Goal: Task Accomplishment & Management: Manage account settings

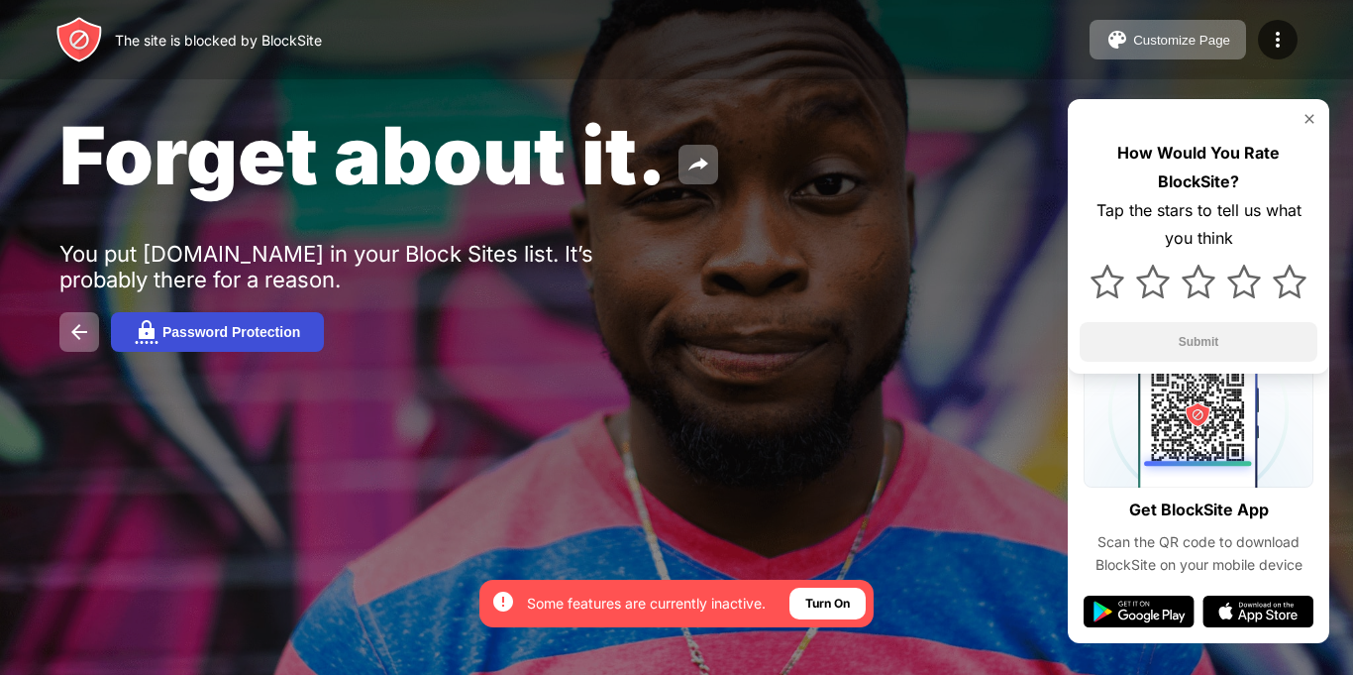
click at [277, 314] on button "Password Protection" at bounding box center [217, 332] width 213 height 40
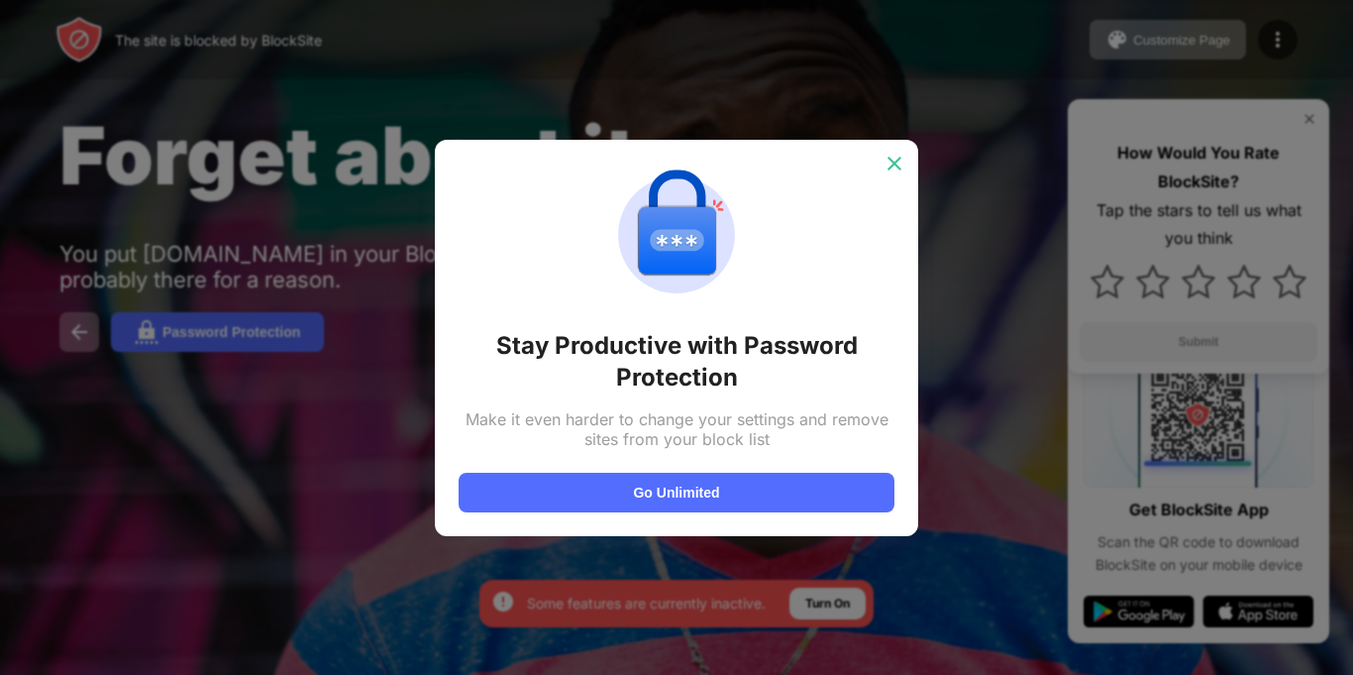
click at [899, 167] on img at bounding box center [895, 164] width 20 height 20
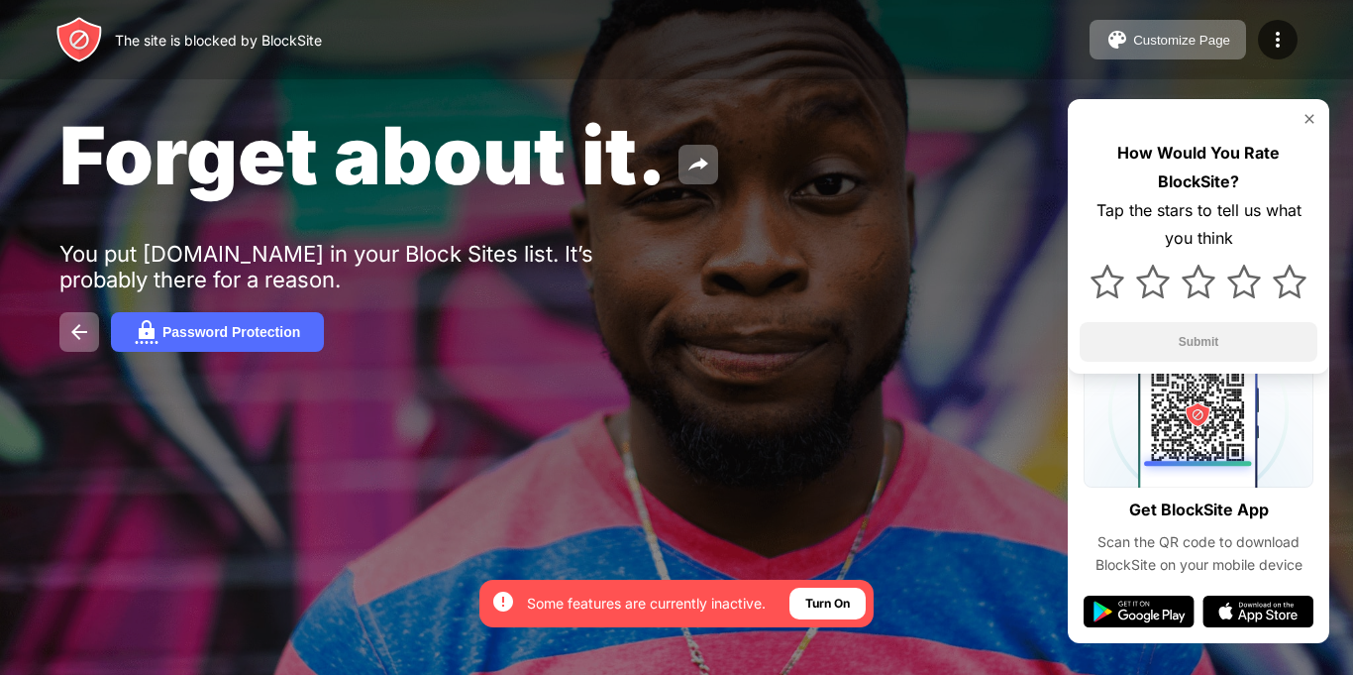
drag, startPoint x: 1258, startPoint y: 9, endPoint x: 1248, endPoint y: -22, distance: 32.3
click at [1248, 0] on html "By opting in, you ensure access to all the features and benefits that rely on t…" at bounding box center [676, 337] width 1353 height 675
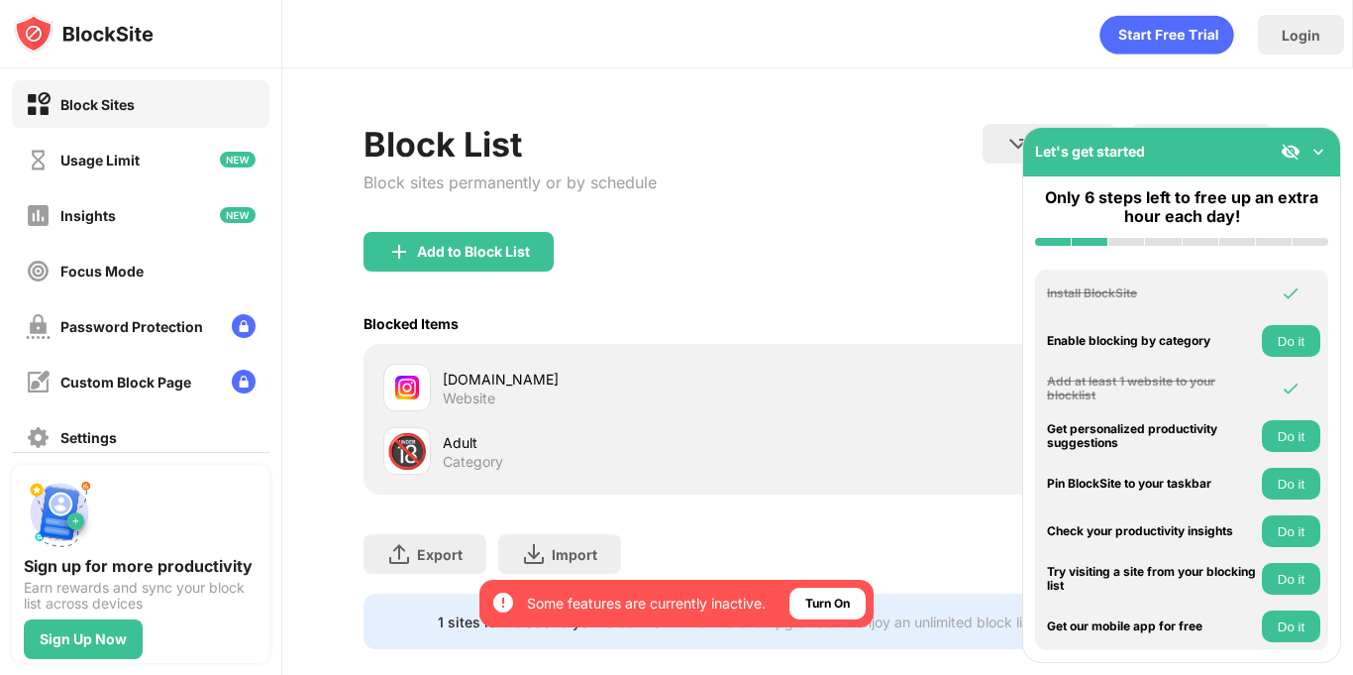
click at [467, 390] on div "Website" at bounding box center [469, 398] width 53 height 18
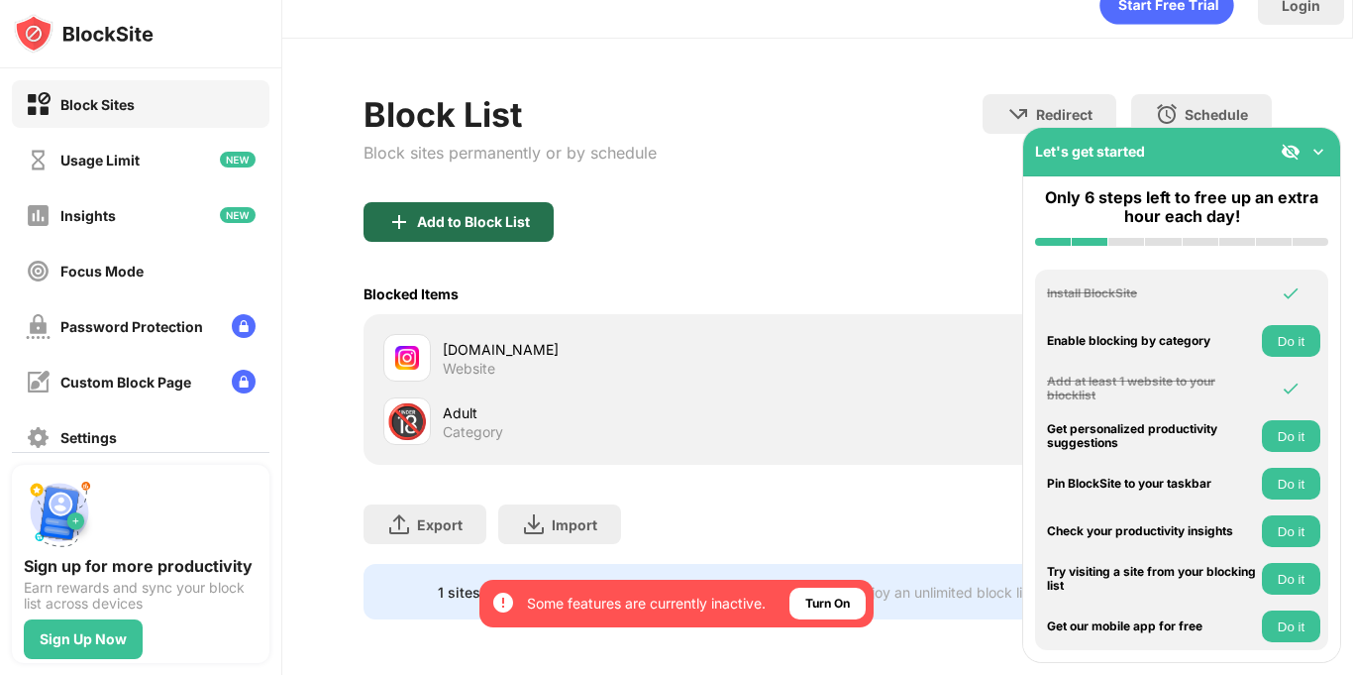
click at [458, 202] on div "Add to Block List" at bounding box center [459, 222] width 190 height 40
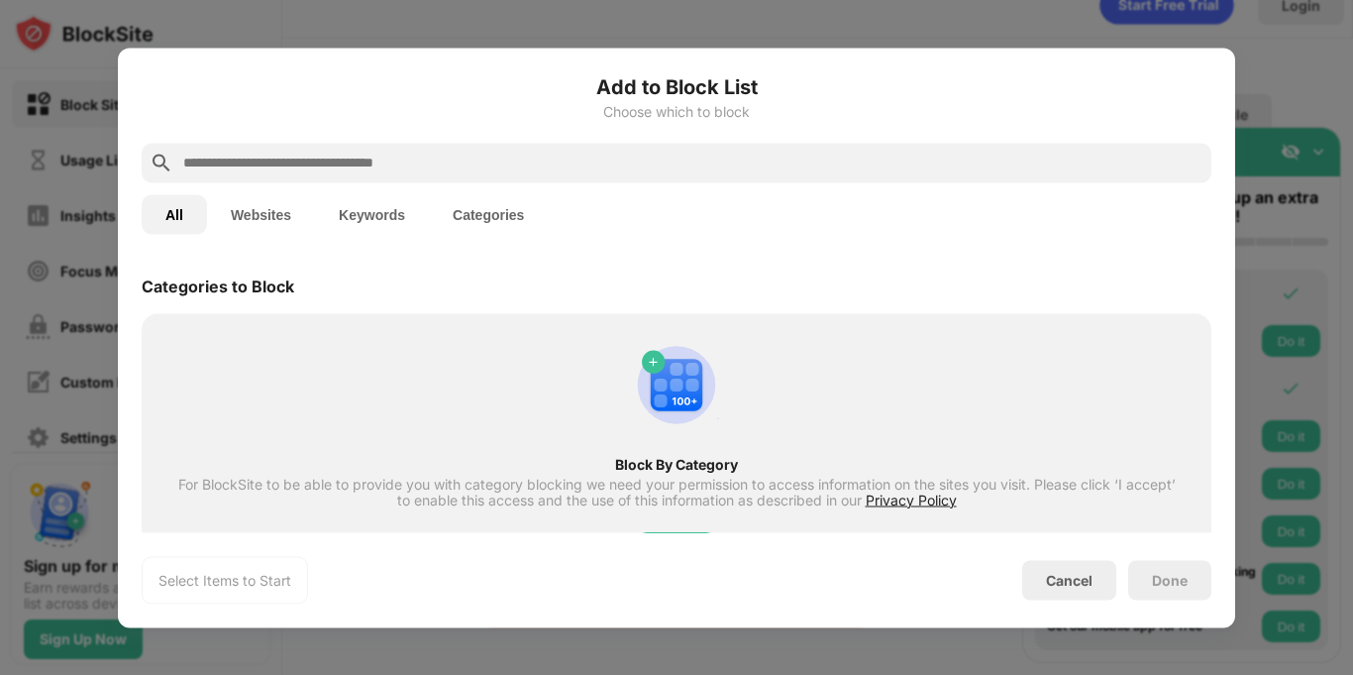
click at [268, 205] on button "Websites" at bounding box center [261, 214] width 108 height 40
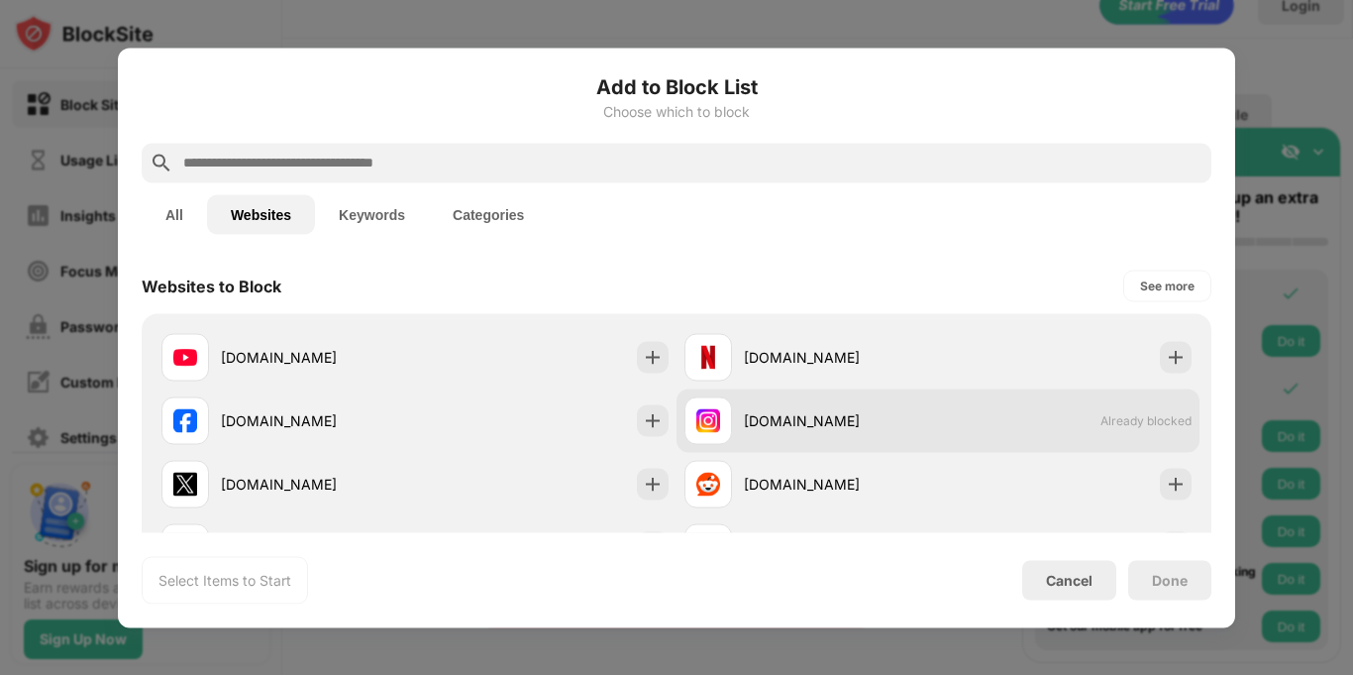
click at [1137, 404] on div "[DOMAIN_NAME] Already blocked" at bounding box center [938, 419] width 523 height 63
click at [1115, 423] on span "Already blocked" at bounding box center [1146, 420] width 91 height 15
click at [803, 420] on div "[DOMAIN_NAME]" at bounding box center [841, 420] width 194 height 21
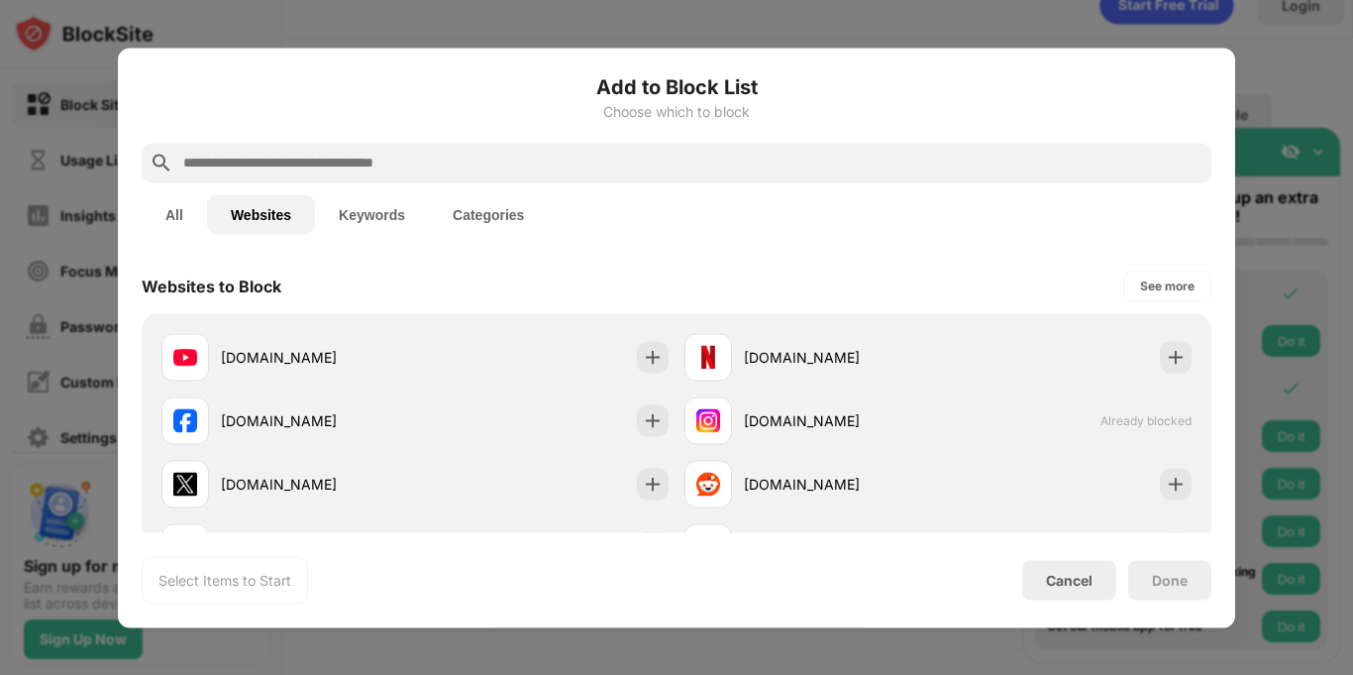
click at [1212, 50] on div "Add to Block List Choose which to block All Websites Keywords Categories Websit…" at bounding box center [676, 338] width 1117 height 580
click at [1276, 102] on div at bounding box center [676, 337] width 1353 height 675
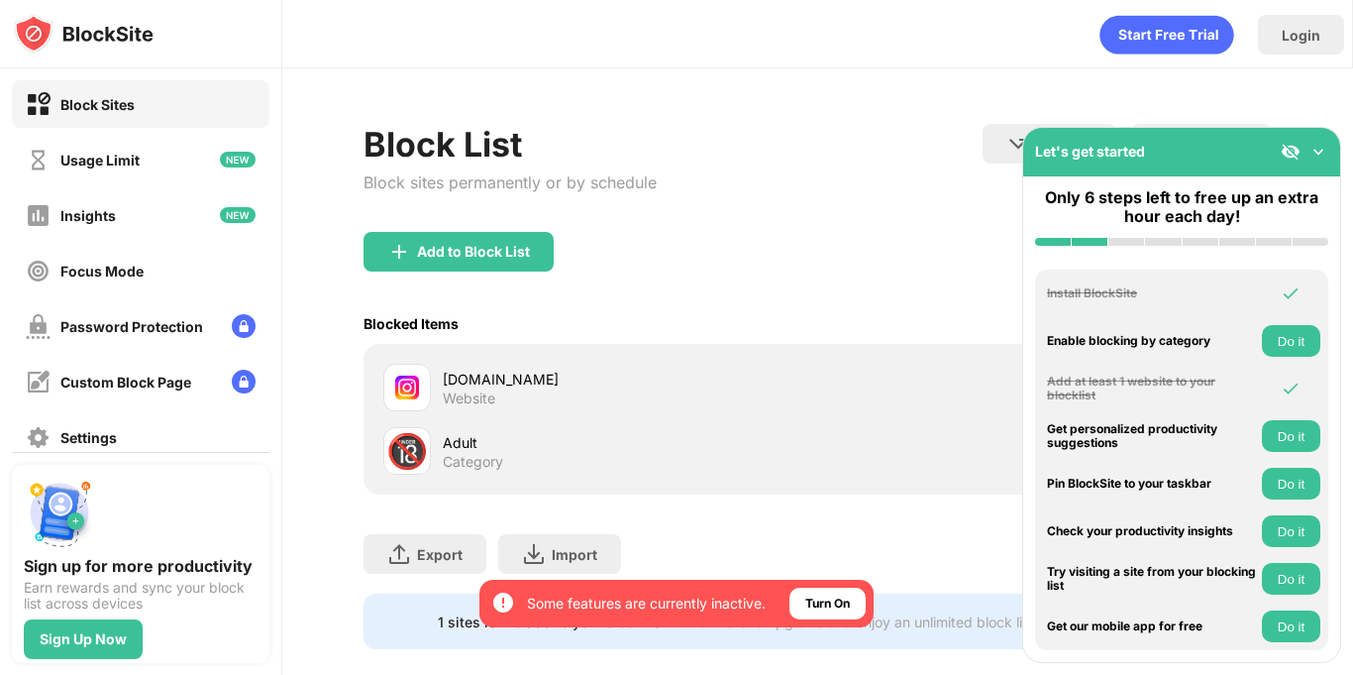
scroll to position [45, 0]
